Goal: Find specific page/section: Find specific page/section

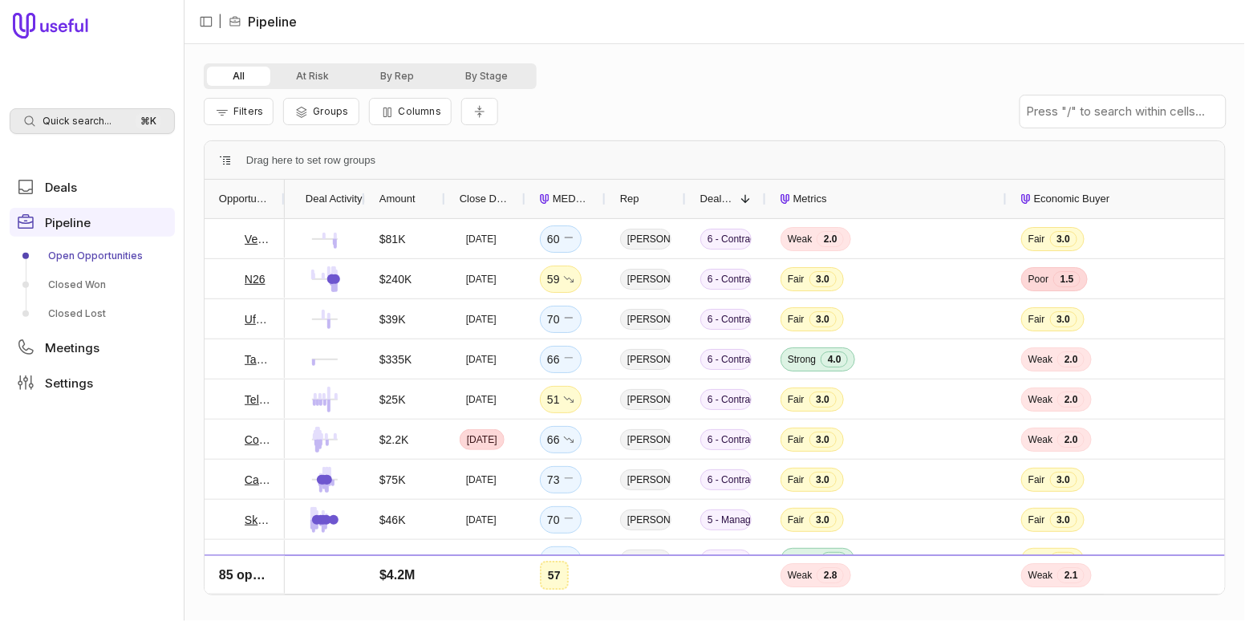
click at [58, 120] on span "Quick search..." at bounding box center [77, 121] width 69 height 13
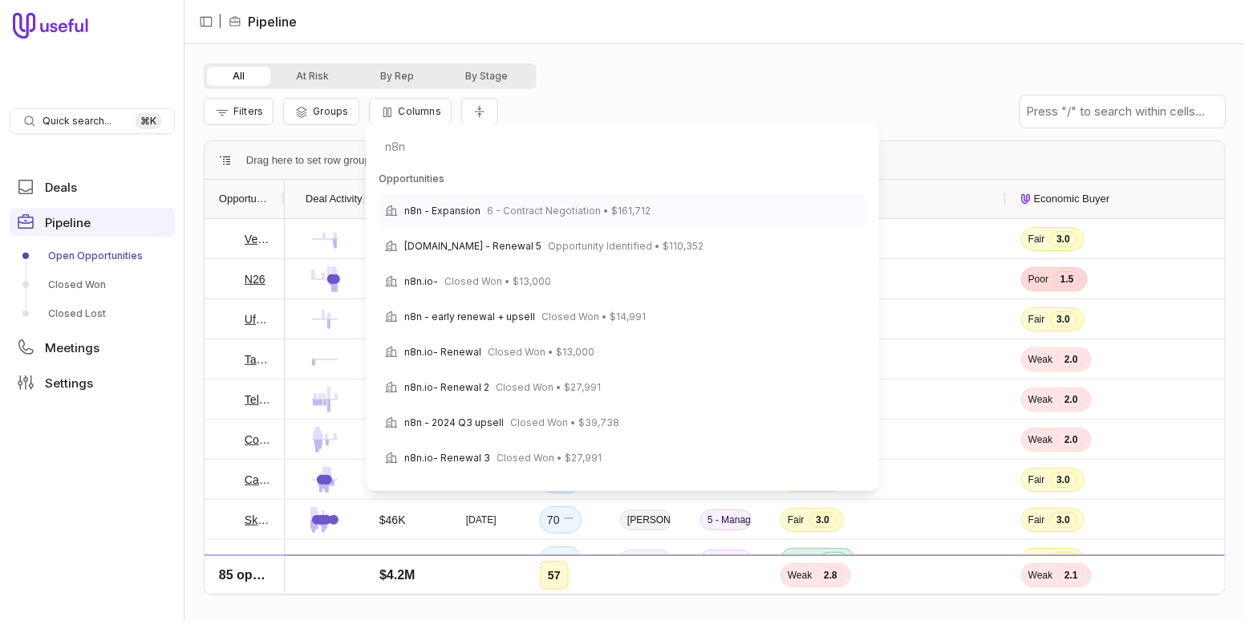
type input "n8n"
click at [533, 214] on span "6 - Contract Negotiation • $161,712" at bounding box center [569, 210] width 164 height 19
